Goal: Transaction & Acquisition: Purchase product/service

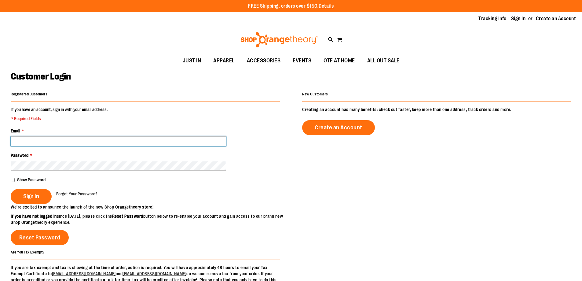
click at [42, 137] on input "Email *" at bounding box center [119, 141] width 216 height 10
type input "**********"
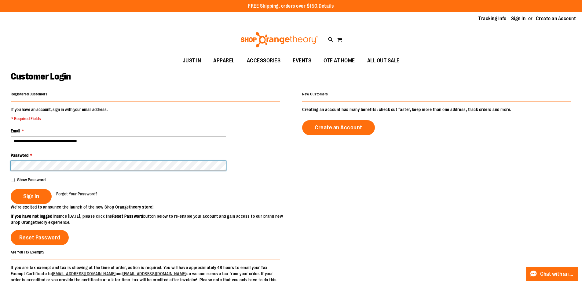
click at [11, 189] on button "Sign In" at bounding box center [31, 196] width 41 height 15
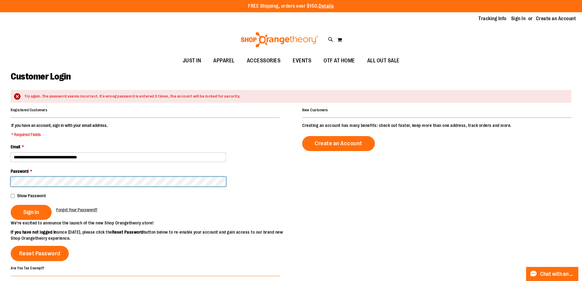
click at [11, 205] on button "Sign In" at bounding box center [31, 212] width 41 height 15
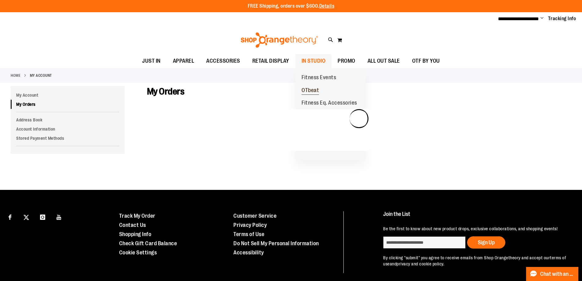
click at [317, 85] on link "OTbeat" at bounding box center [311, 90] width 30 height 13
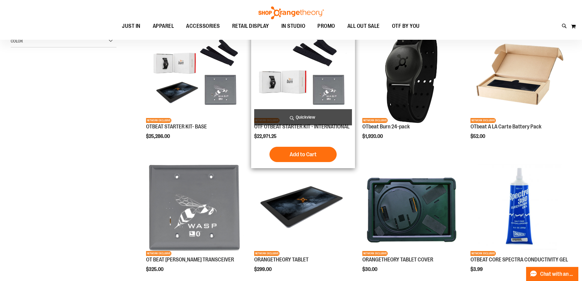
scroll to position [8, 0]
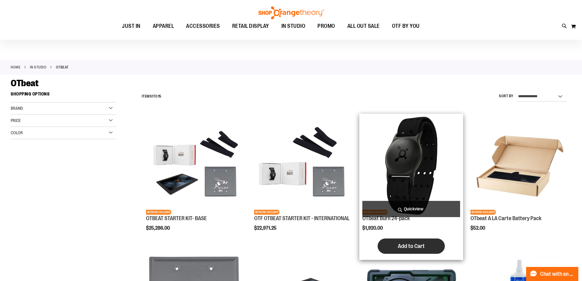
click at [421, 244] on span "Add to Cart" at bounding box center [411, 246] width 27 height 7
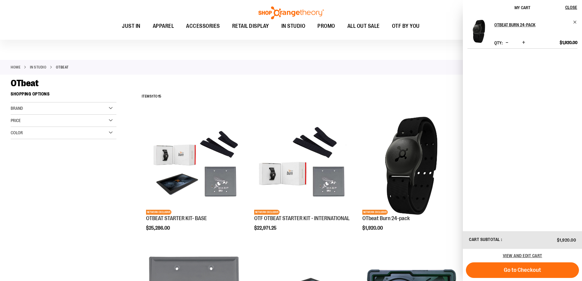
click at [529, 43] on div "OTbeat Burn 24-pack Qty * Update $1,920.00" at bounding box center [523, 34] width 110 height 28
click at [526, 43] on span "Increase product quantity" at bounding box center [524, 42] width 3 height 6
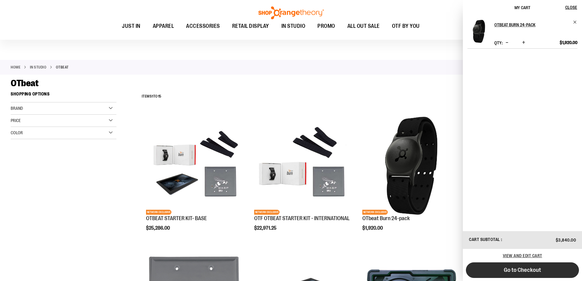
click at [540, 272] on span "Go to Checkout" at bounding box center [522, 270] width 37 height 7
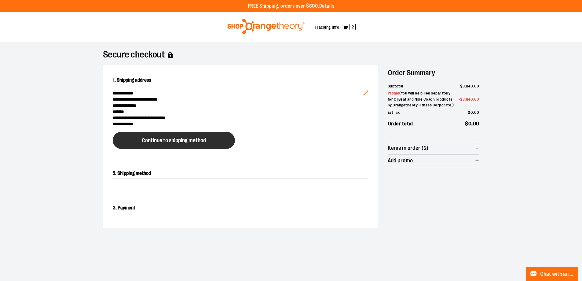
click at [209, 146] on button "Continue to shipping method" at bounding box center [174, 140] width 122 height 17
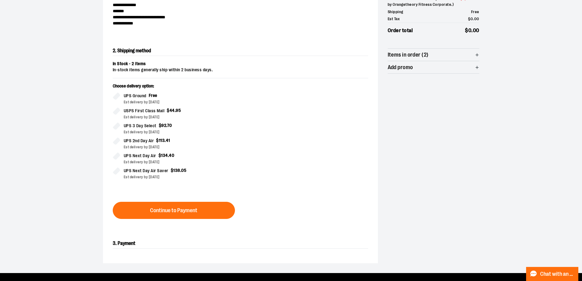
scroll to position [110, 0]
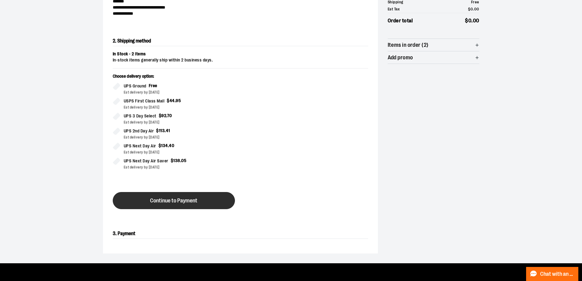
click at [181, 205] on button "Continue to Payment" at bounding box center [174, 200] width 122 height 17
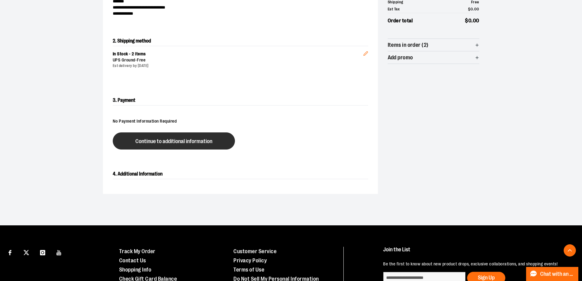
click at [175, 143] on span "Continue to additional information" at bounding box center [173, 142] width 77 height 6
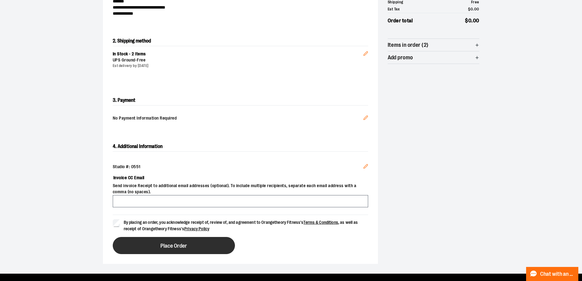
click at [139, 244] on button "Place Order" at bounding box center [174, 245] width 122 height 17
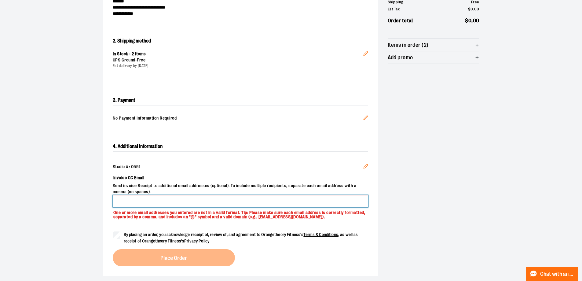
click at [135, 200] on input "Invoice CC Email" at bounding box center [241, 201] width 256 height 12
type input "**********"
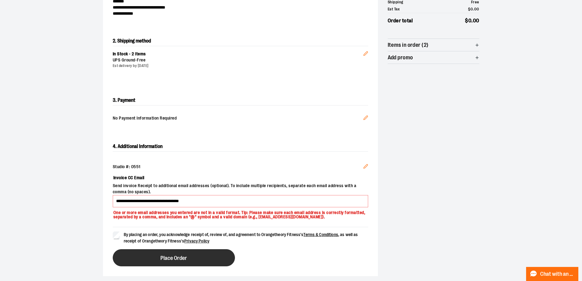
click at [153, 261] on button "Place Order" at bounding box center [174, 257] width 122 height 17
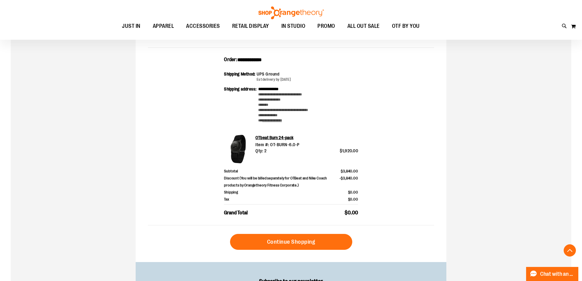
scroll to position [183, 0]
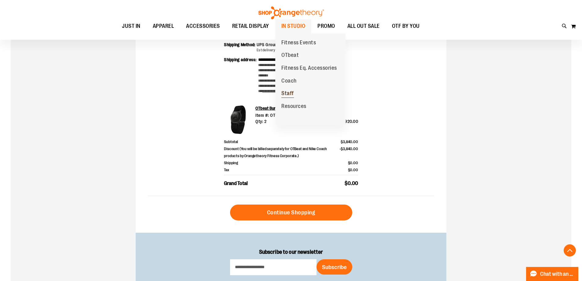
click at [292, 95] on span "Staff" at bounding box center [288, 94] width 13 height 8
